Goal: Information Seeking & Learning: Learn about a topic

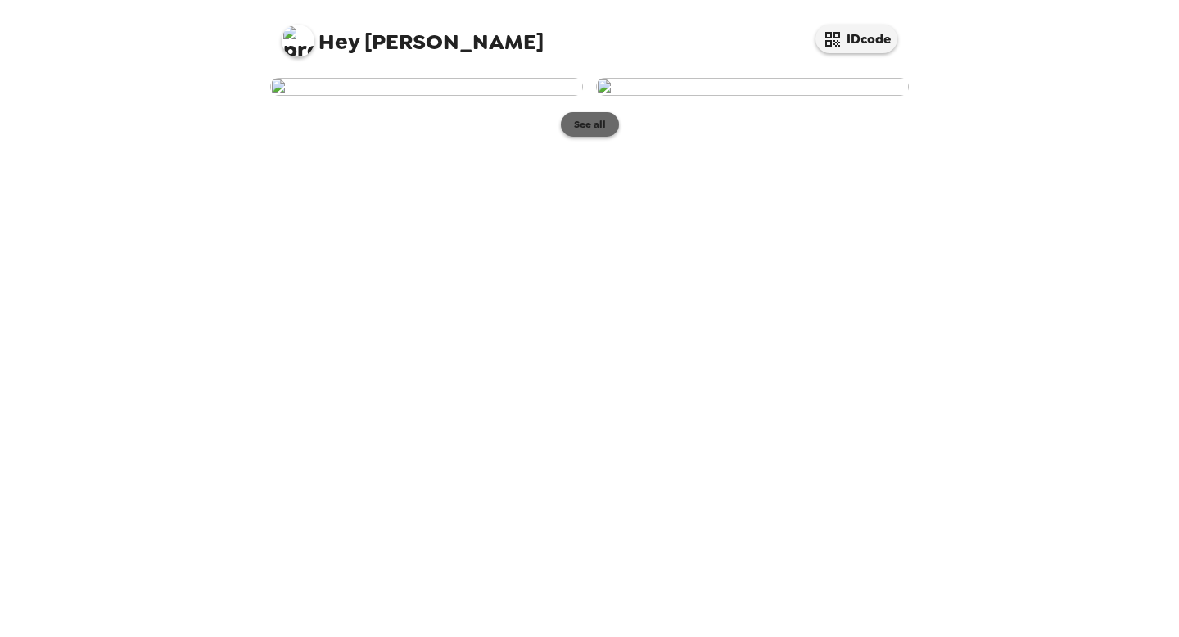
click at [578, 137] on button "See all" at bounding box center [590, 124] width 58 height 25
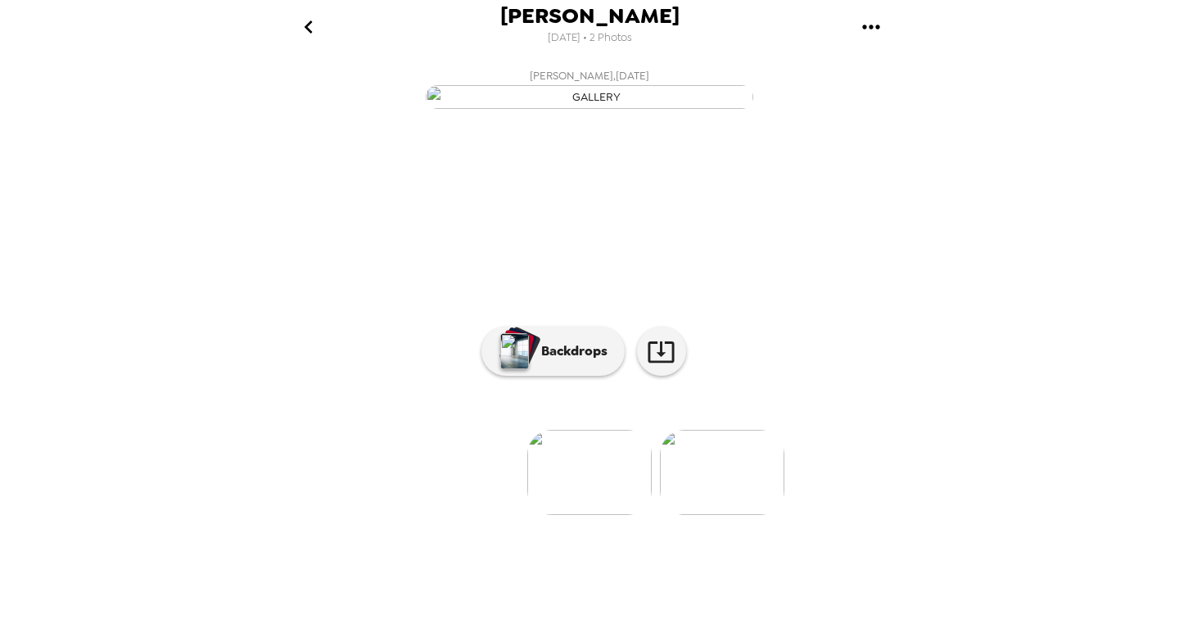
scroll to position [59, 0]
click at [540, 361] on p "Backdrops" at bounding box center [570, 352] width 75 height 20
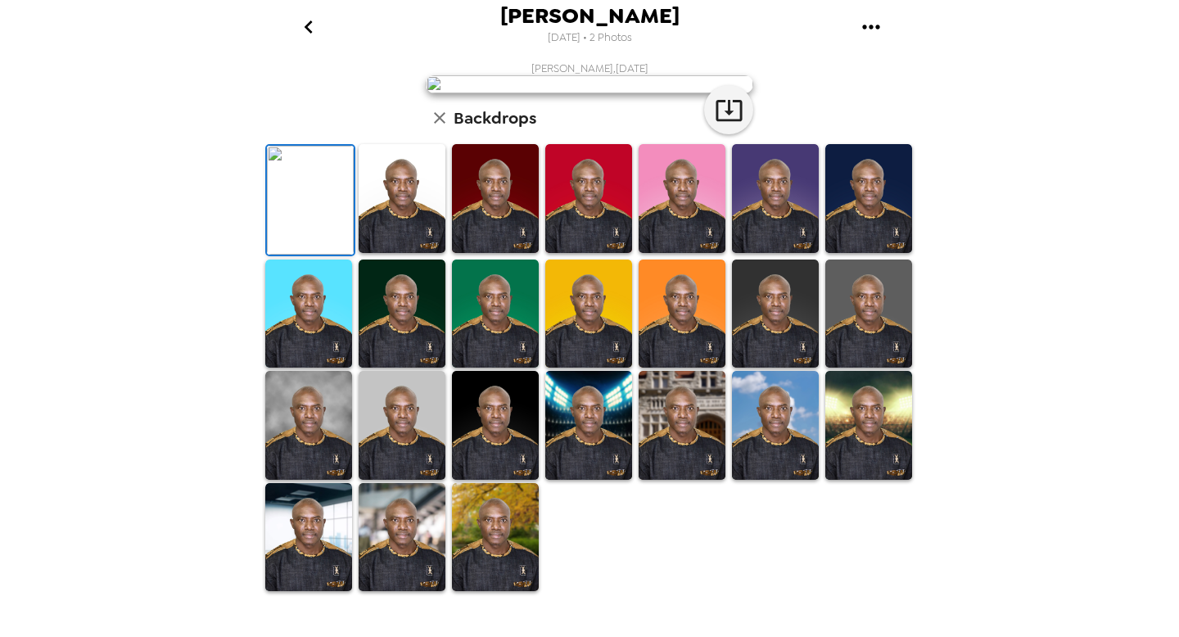
scroll to position [356, 0]
click at [566, 228] on img at bounding box center [588, 198] width 87 height 109
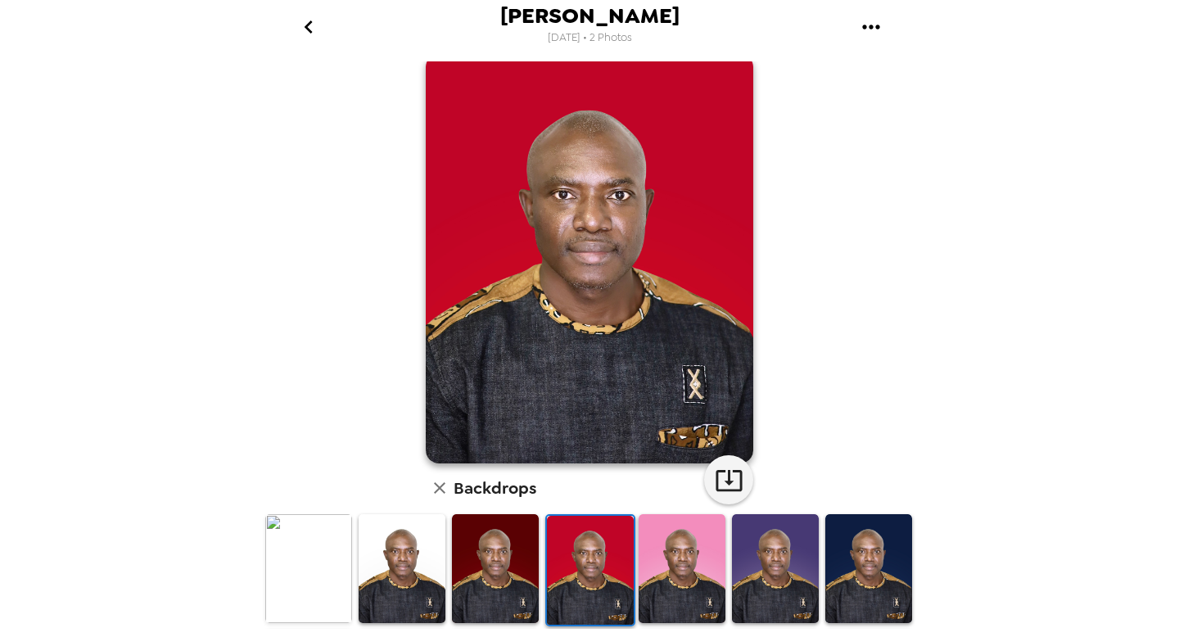
scroll to position [0, 0]
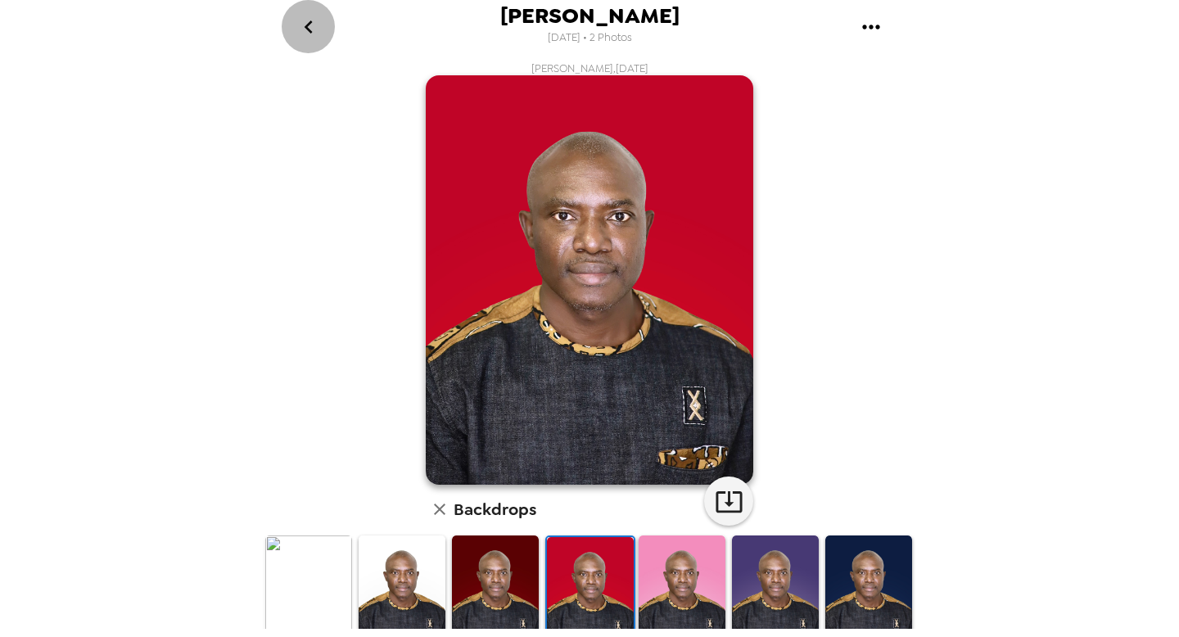
click at [309, 29] on icon "go back" at bounding box center [308, 26] width 8 height 13
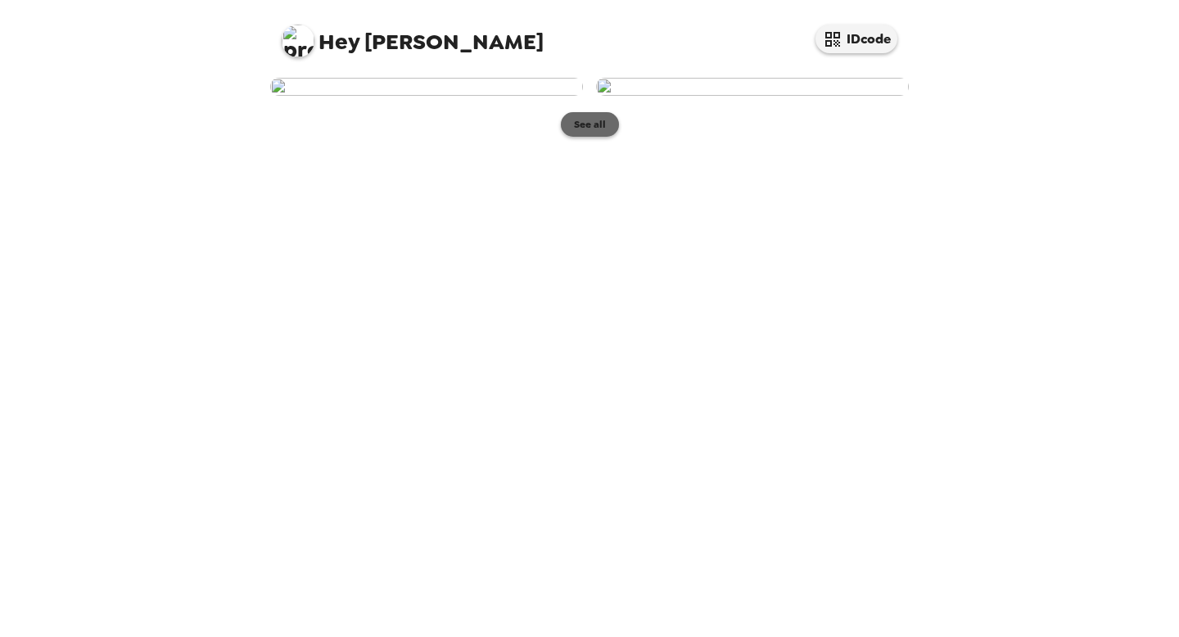
click at [588, 137] on button "See all" at bounding box center [590, 124] width 58 height 25
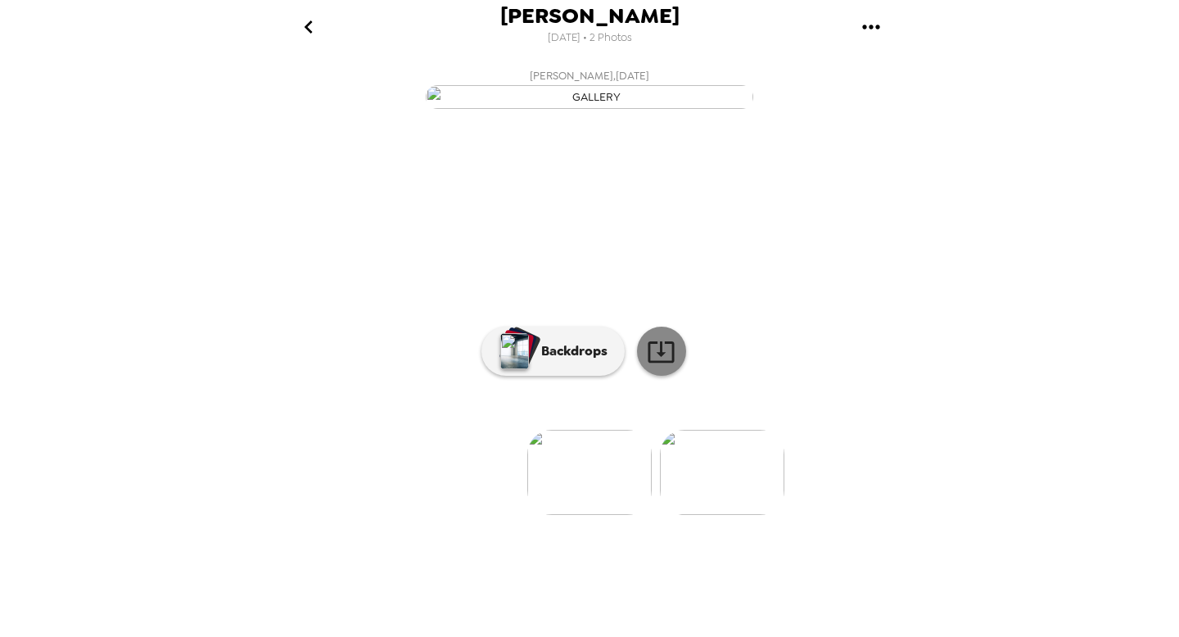
scroll to position [59, 0]
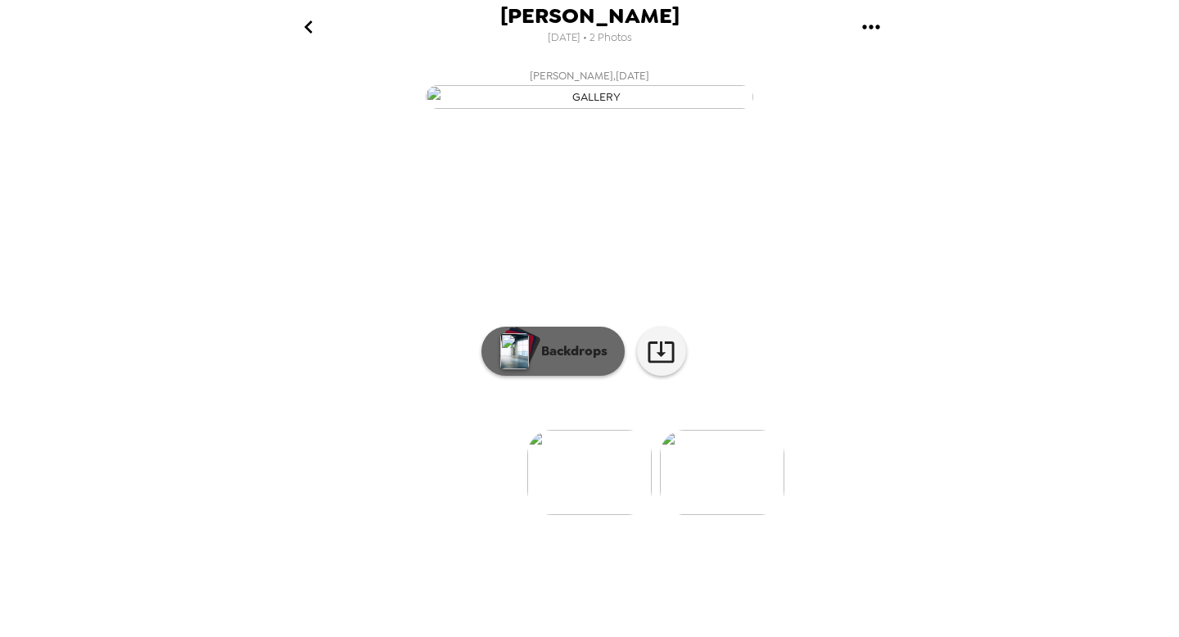
click at [584, 361] on p "Backdrops" at bounding box center [570, 352] width 75 height 20
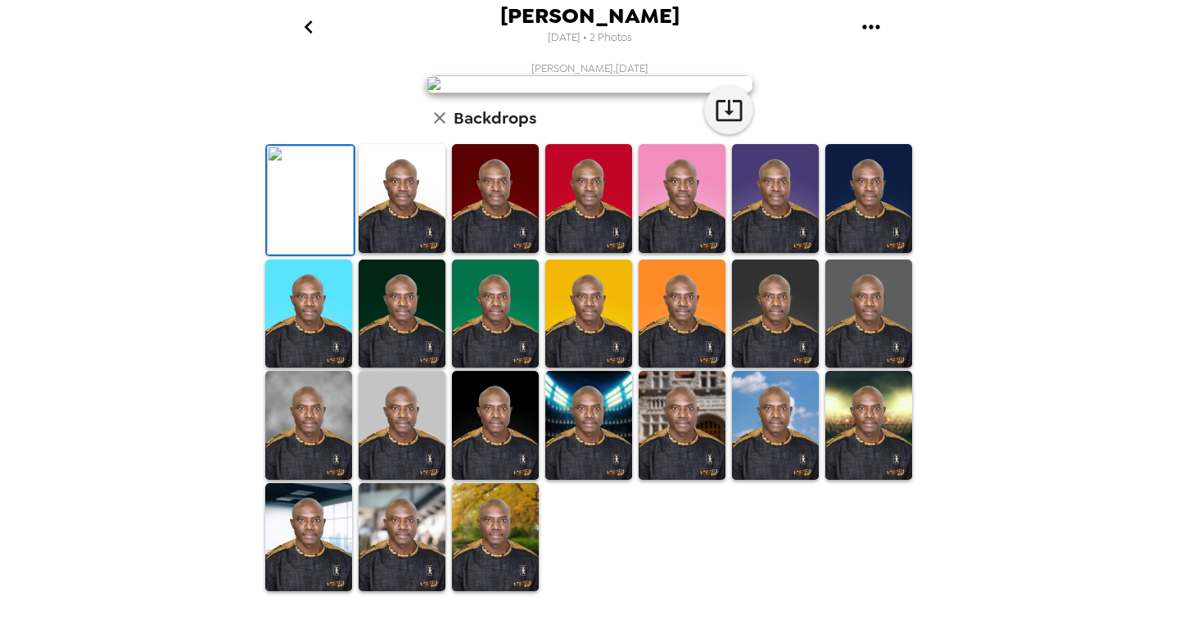
scroll to position [95, 0]
click at [390, 253] on img at bounding box center [402, 198] width 87 height 109
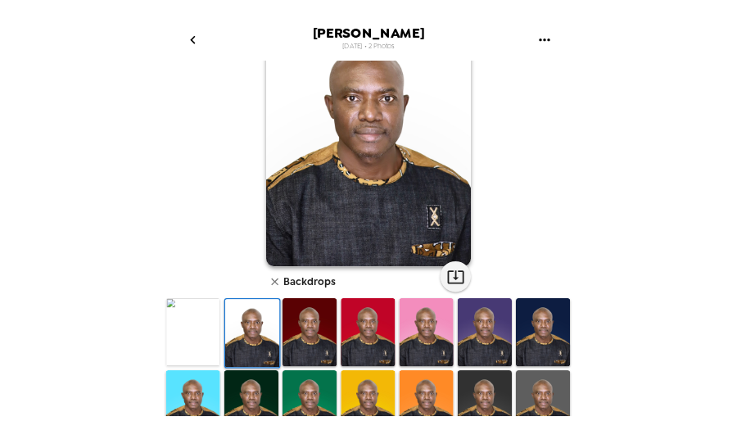
scroll to position [0, 0]
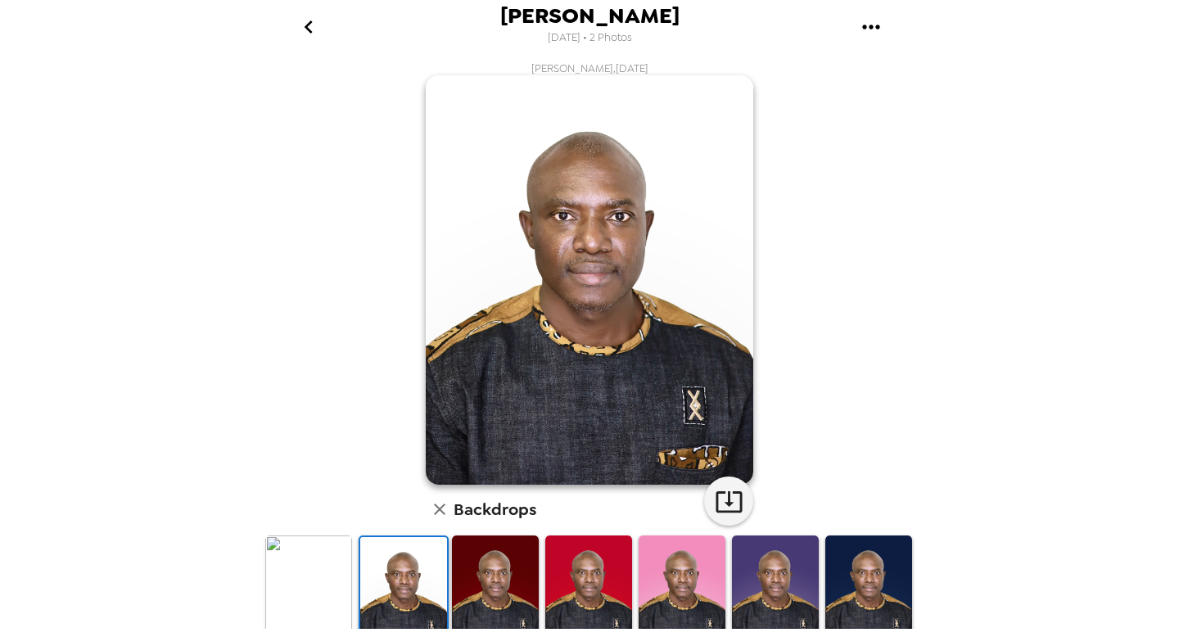
click at [577, 572] on img at bounding box center [588, 590] width 87 height 109
